Goal: Transaction & Acquisition: Book appointment/travel/reservation

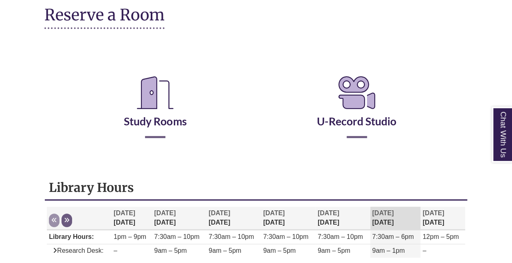
scroll to position [108, 0]
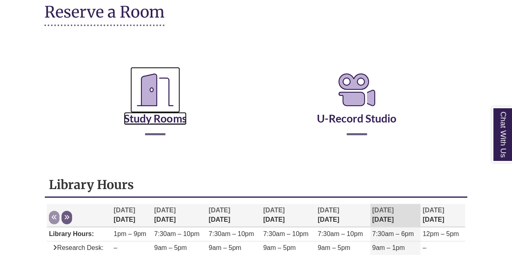
click at [176, 117] on link "Study Rooms" at bounding box center [155, 107] width 63 height 33
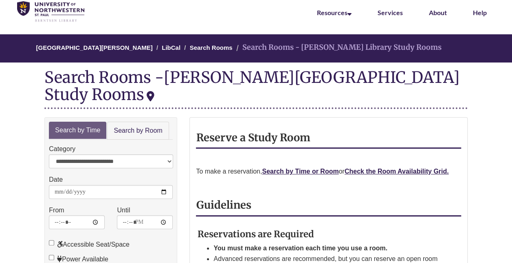
scroll to position [37, 0]
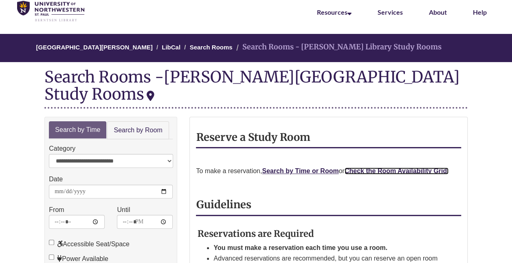
click at [397, 167] on strong "Check the Room Availability Grid." at bounding box center [397, 170] width 104 height 7
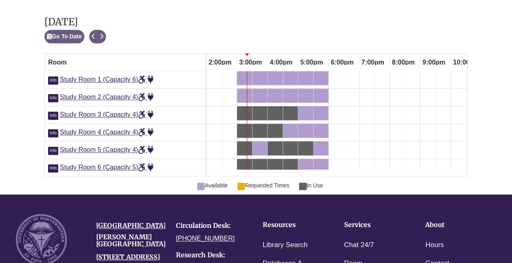
scroll to position [487, 0]
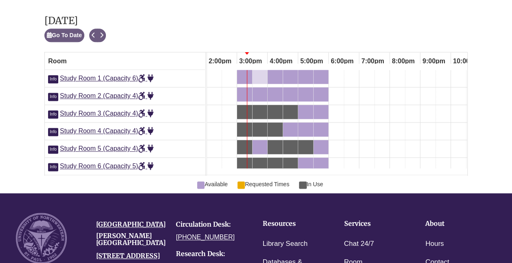
click at [257, 72] on div "3:30pm Friday, October 3, 2025 - Study Room 1 - Available" at bounding box center [260, 76] width 13 height 9
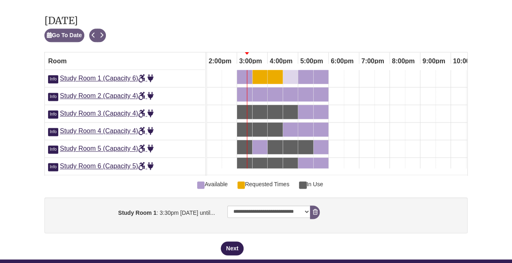
click at [289, 72] on div "4:30pm Friday, October 3, 2025 - Study Room 1 - Available" at bounding box center [290, 76] width 13 height 9
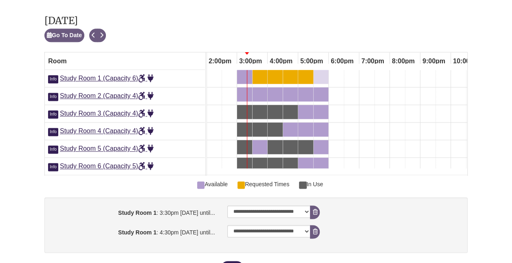
click at [318, 72] on div "5:30pm Friday, October 3, 2025 - Study Room 1 - Available" at bounding box center [321, 76] width 13 height 9
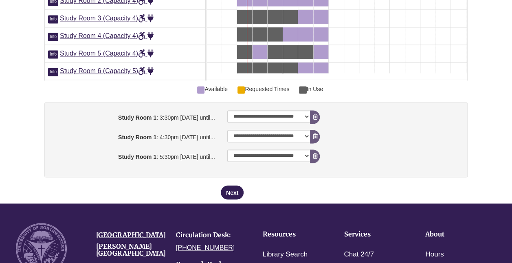
scroll to position [585, 0]
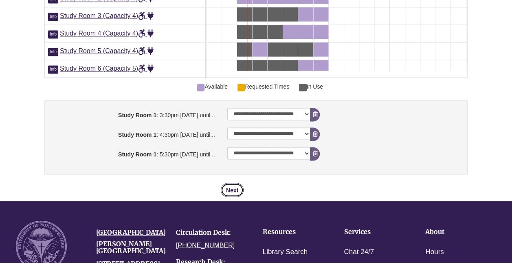
click at [235, 183] on button "Next" at bounding box center [232, 190] width 23 height 14
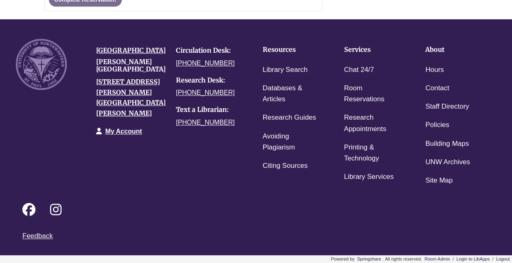
scroll to position [0, 0]
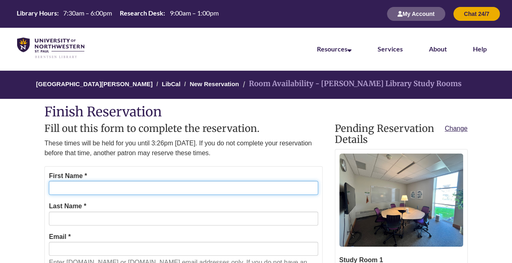
click at [168, 187] on input "First Name *" at bounding box center [183, 188] width 269 height 14
type input "*****"
type input "*******"
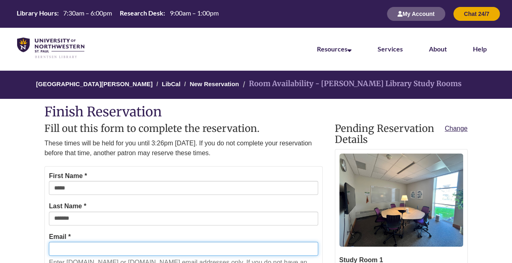
type input "**********"
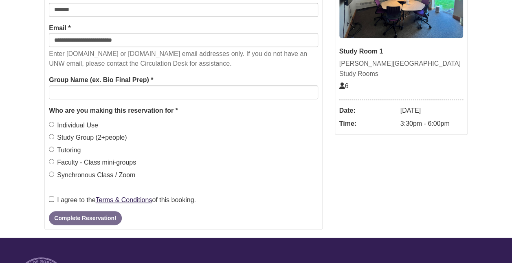
scroll to position [212, 0]
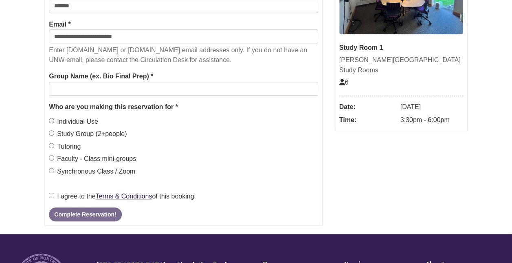
click at [51, 135] on label "Study Group (2+people)" at bounding box center [88, 133] width 78 height 11
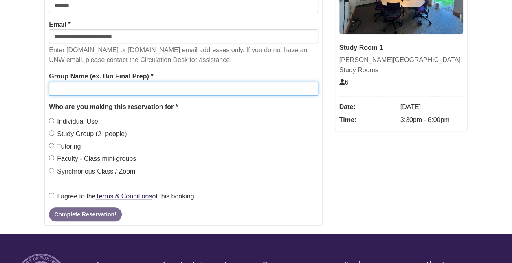
click at [70, 94] on input "Group Name (ex. Bio Final Prep) *" at bounding box center [183, 89] width 269 height 14
type input "*"
type input "**********"
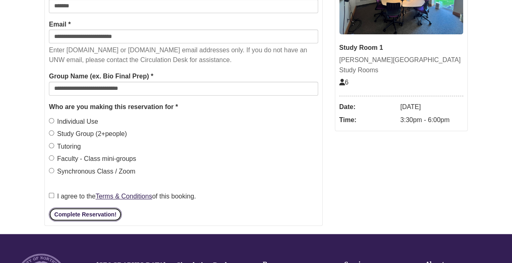
click at [78, 215] on button "Complete Reservation!" at bounding box center [85, 214] width 73 height 14
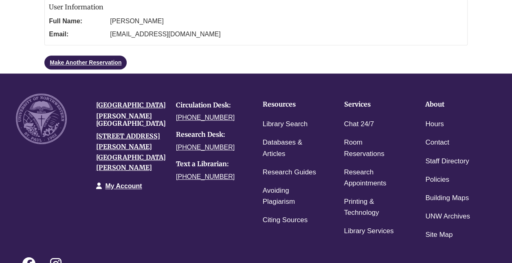
scroll to position [0, 0]
